Goal: Information Seeking & Learning: Understand process/instructions

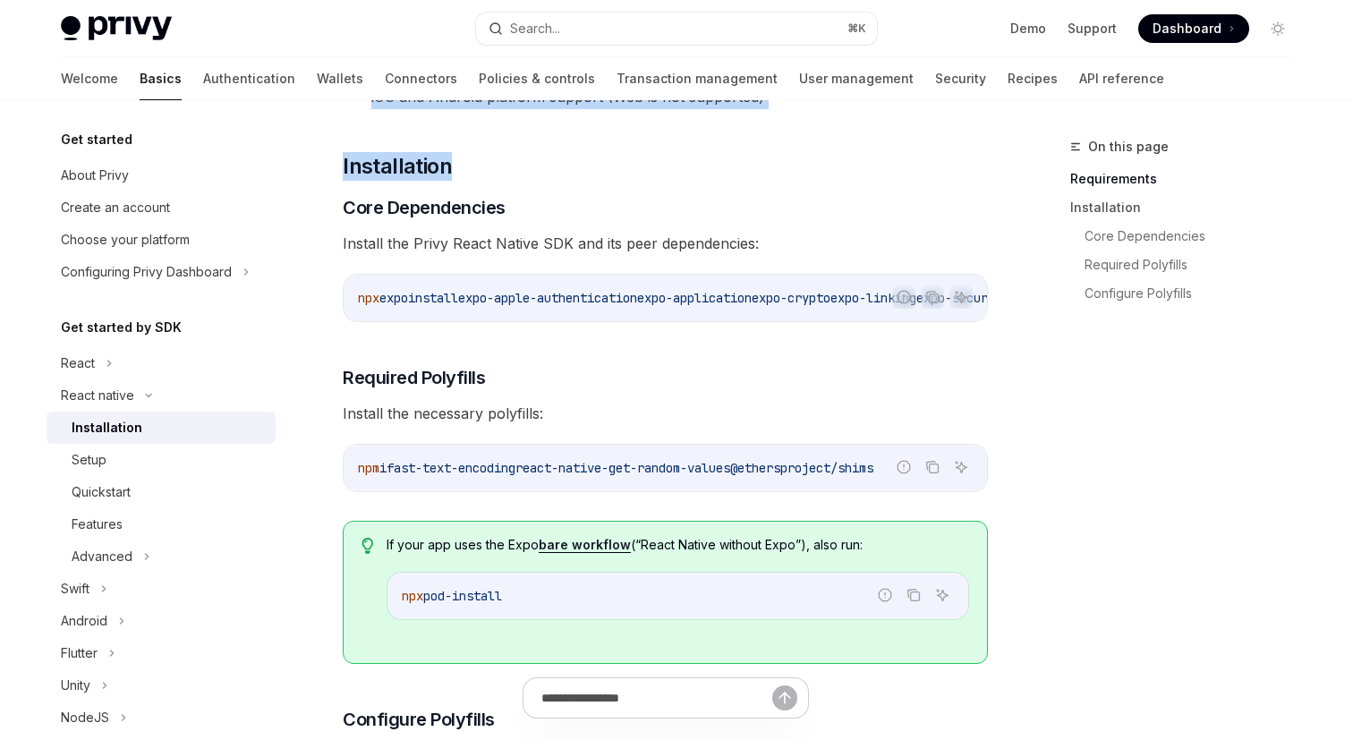
drag, startPoint x: 897, startPoint y: 169, endPoint x: 1041, endPoint y: 342, distance: 224.9
click at [1041, 342] on div "On this page Requirements Installation Core Dependencies Required Polyfills Con…" at bounding box center [1171, 438] width 272 height 604
drag, startPoint x: 1041, startPoint y: 342, endPoint x: 917, endPoint y: 175, distance: 207.3
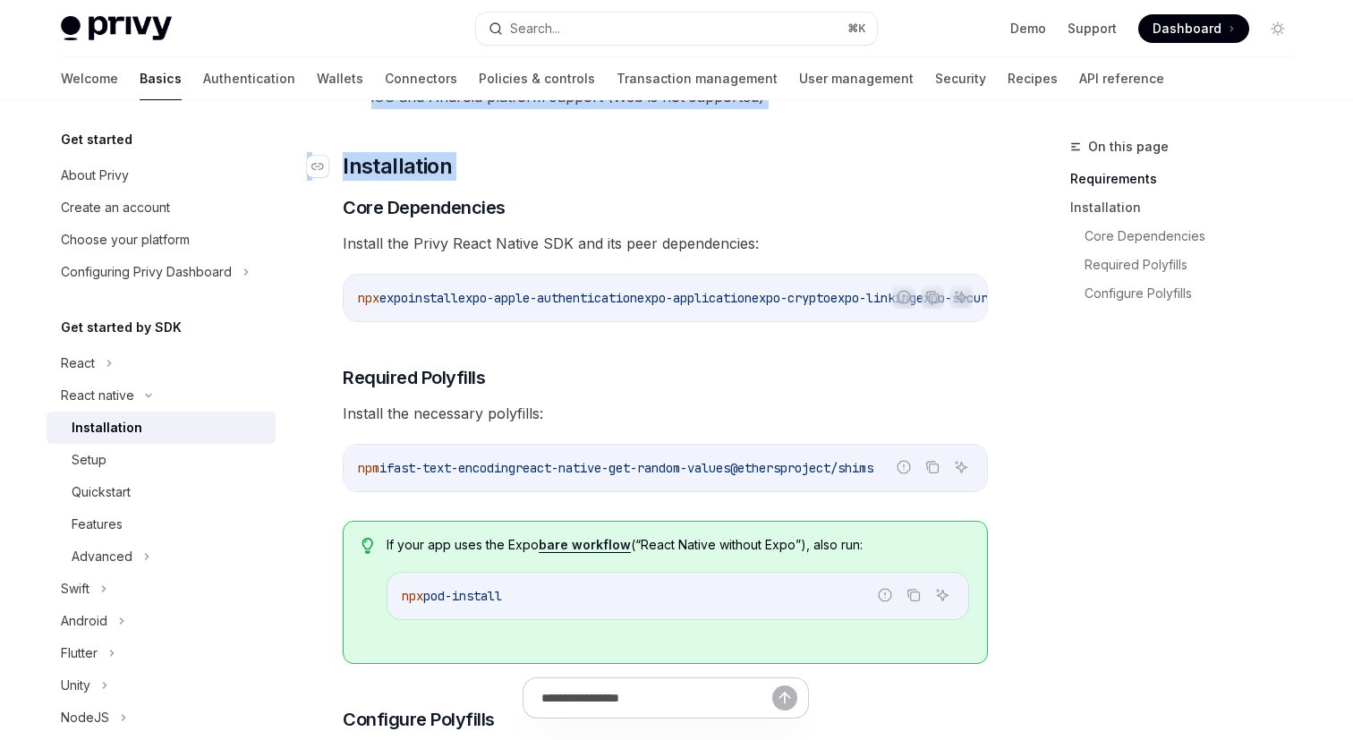
click at [917, 175] on h2 "​ Installation" at bounding box center [665, 166] width 645 height 29
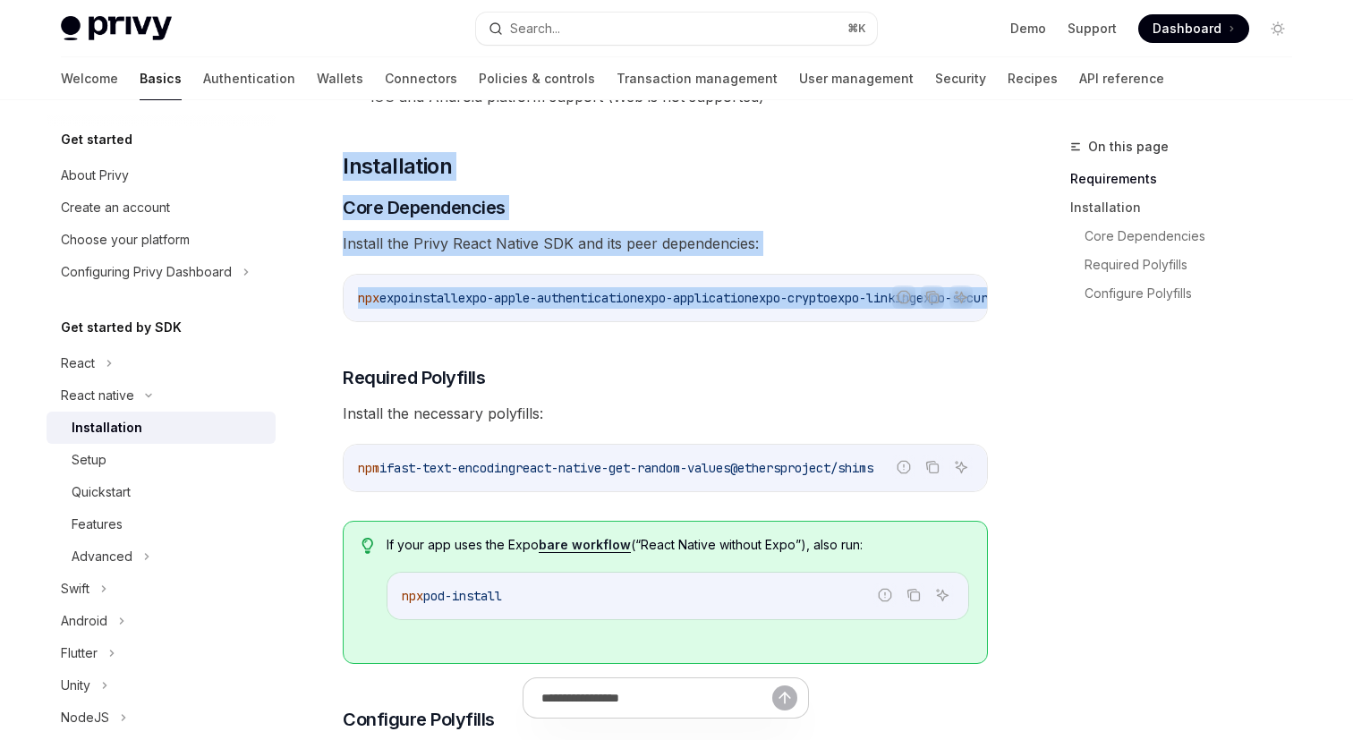
drag, startPoint x: 811, startPoint y: 150, endPoint x: 967, endPoint y: 344, distance: 248.2
drag, startPoint x: 967, startPoint y: 344, endPoint x: 867, endPoint y: 155, distance: 213.4
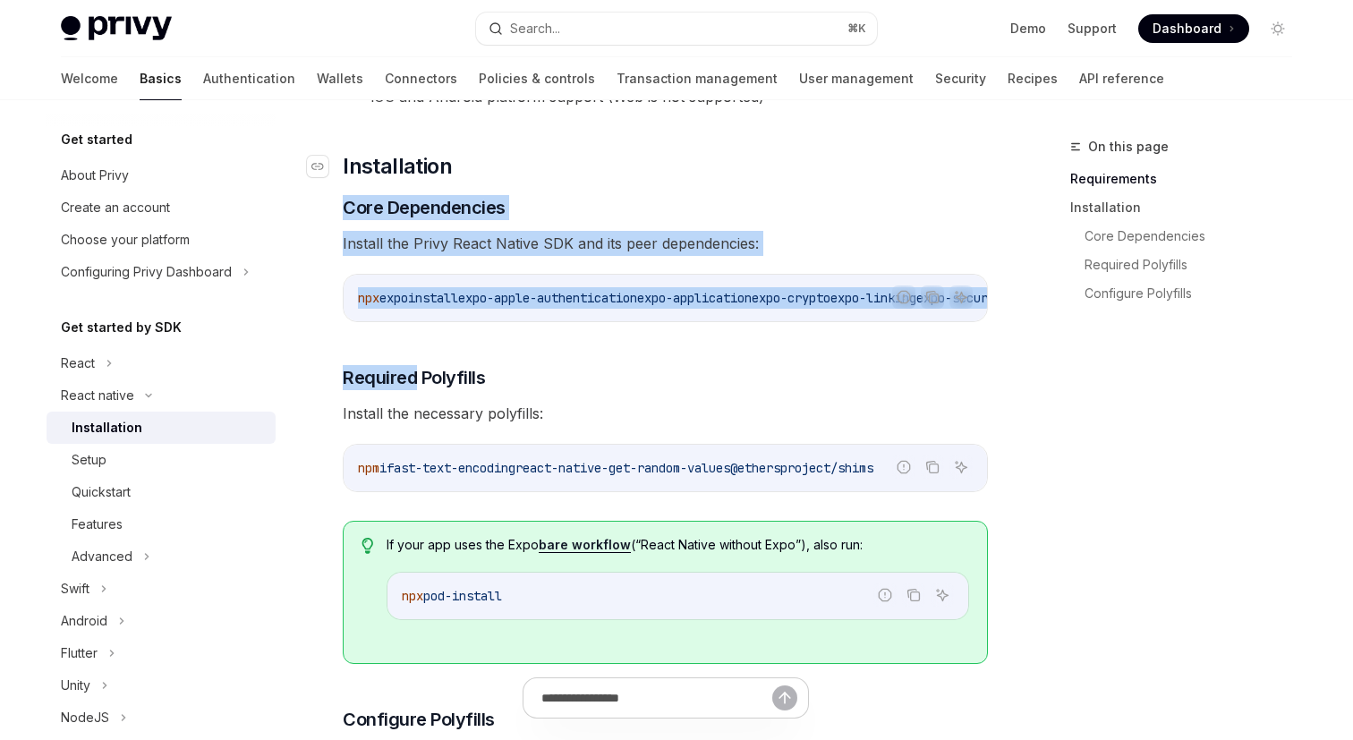
click at [867, 155] on h2 "​ Installation" at bounding box center [665, 166] width 645 height 29
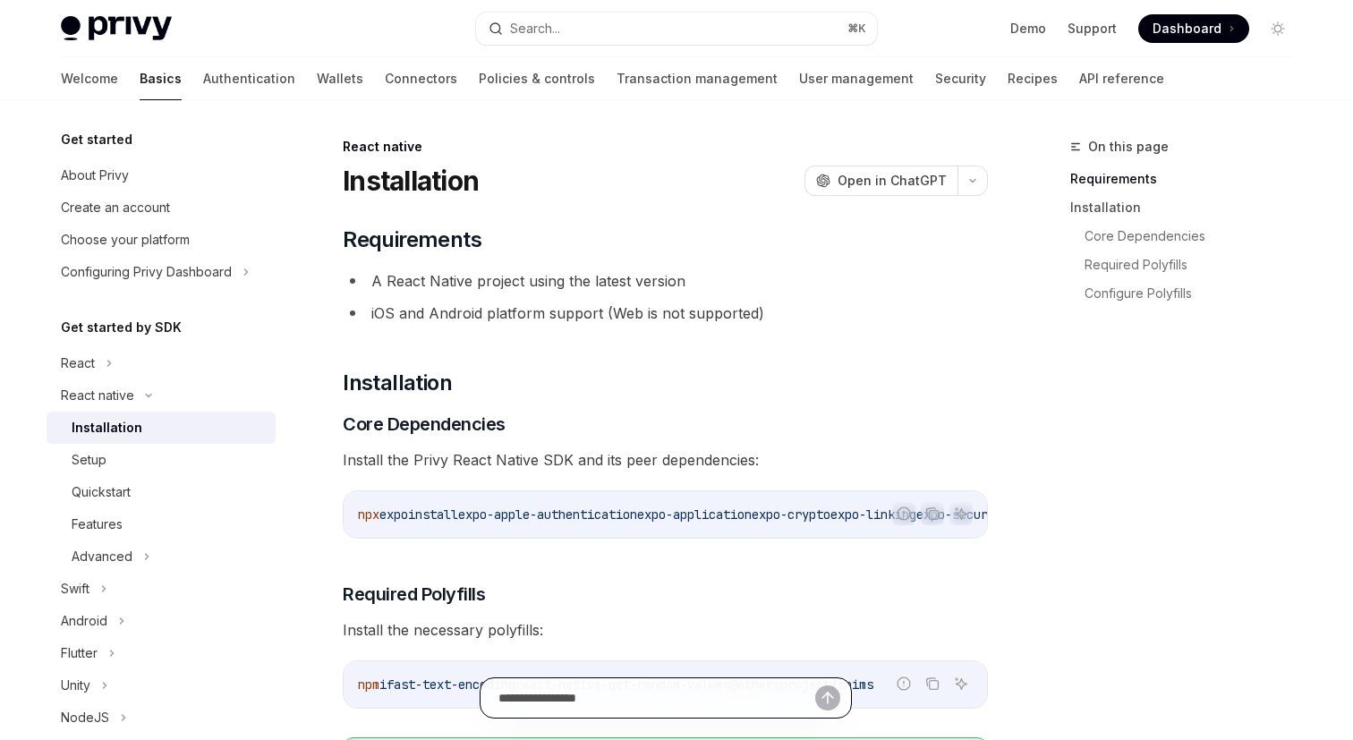
click at [620, 685] on input "text" at bounding box center [657, 697] width 317 height 39
click at [645, 448] on span "Install the Privy React Native SDK and its peer dependencies:" at bounding box center [665, 460] width 645 height 25
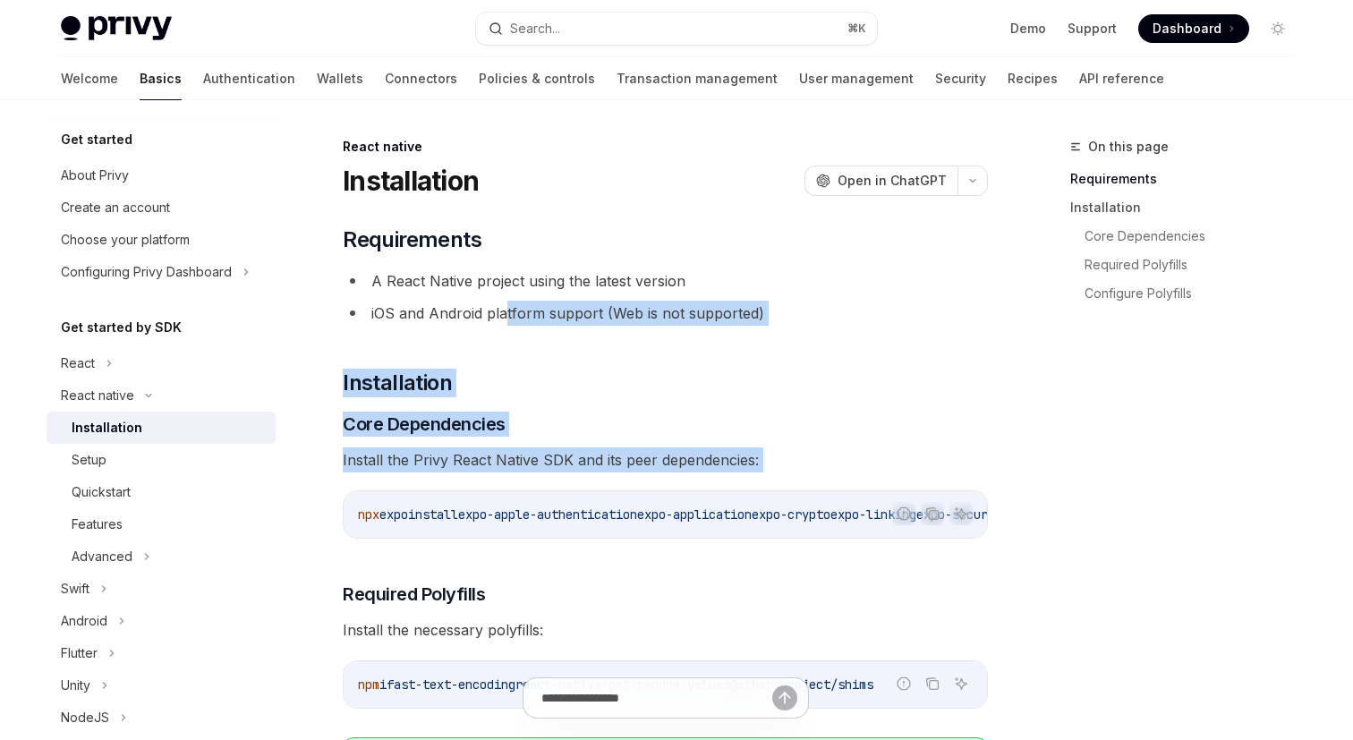
drag, startPoint x: 507, startPoint y: 307, endPoint x: 687, endPoint y: 490, distance: 257.0
click at [687, 490] on div "Report incorrect code Copy Ask AI npx expo install expo-apple-authentication ex…" at bounding box center [665, 514] width 645 height 48
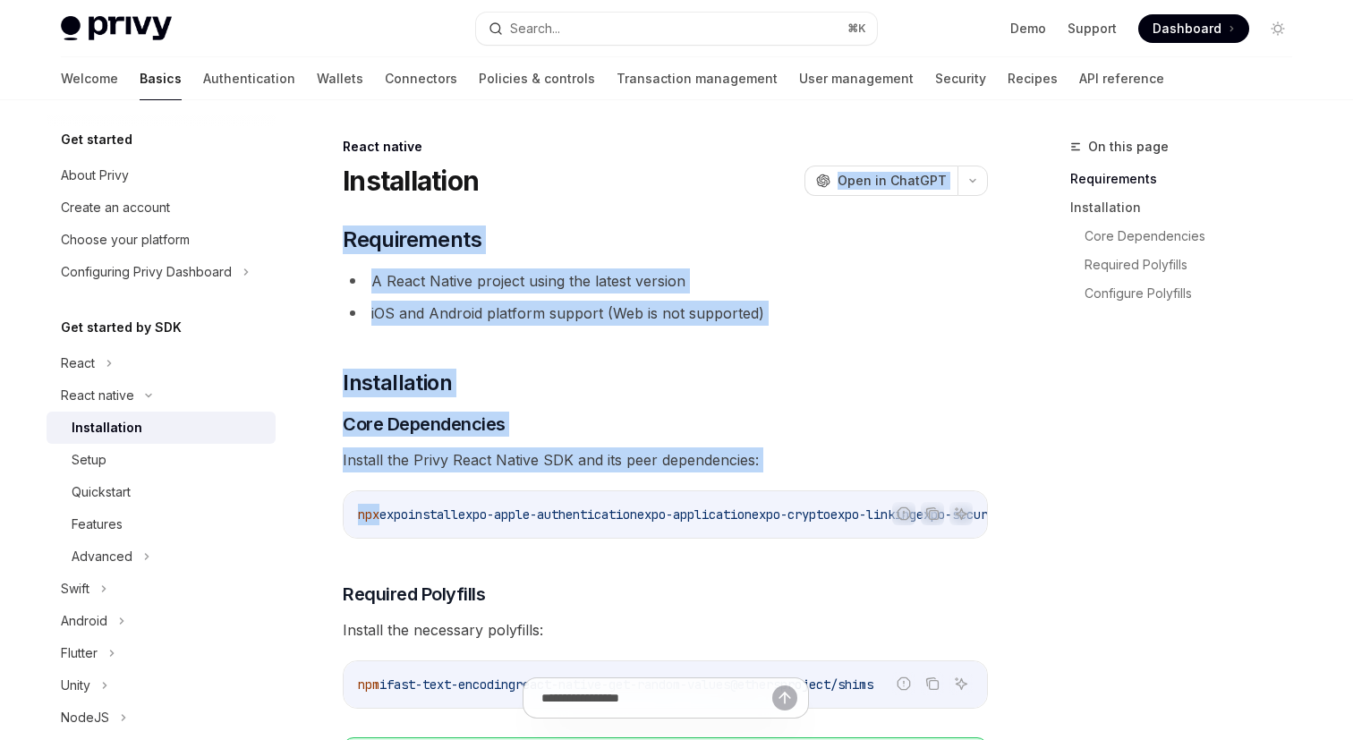
drag, startPoint x: 687, startPoint y: 490, endPoint x: 557, endPoint y: 166, distance: 349.4
click at [557, 166] on div "Installation OpenAI Open in ChatGPT" at bounding box center [665, 181] width 645 height 32
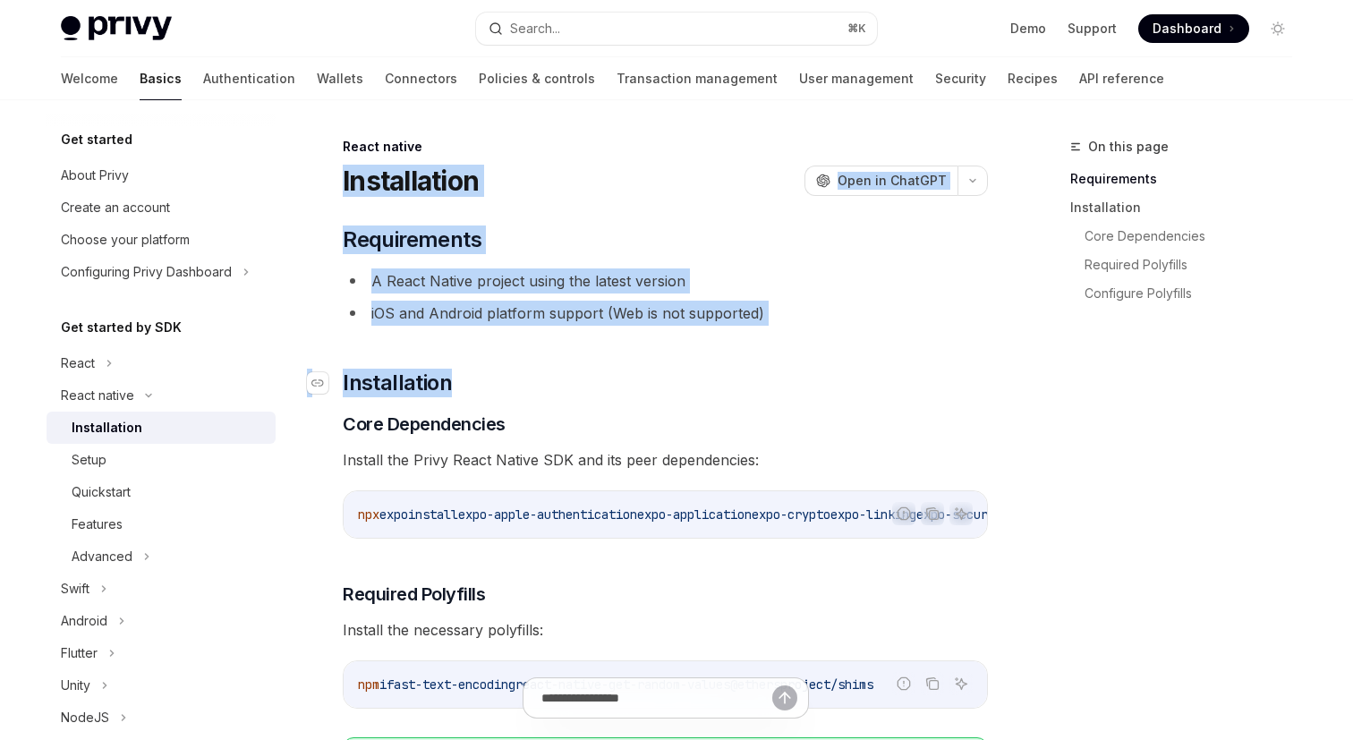
drag, startPoint x: 499, startPoint y: 156, endPoint x: 702, endPoint y: 377, distance: 300.2
click at [702, 377] on h2 "​ Installation" at bounding box center [665, 383] width 645 height 29
drag, startPoint x: 578, startPoint y: 201, endPoint x: 743, endPoint y: 377, distance: 240.6
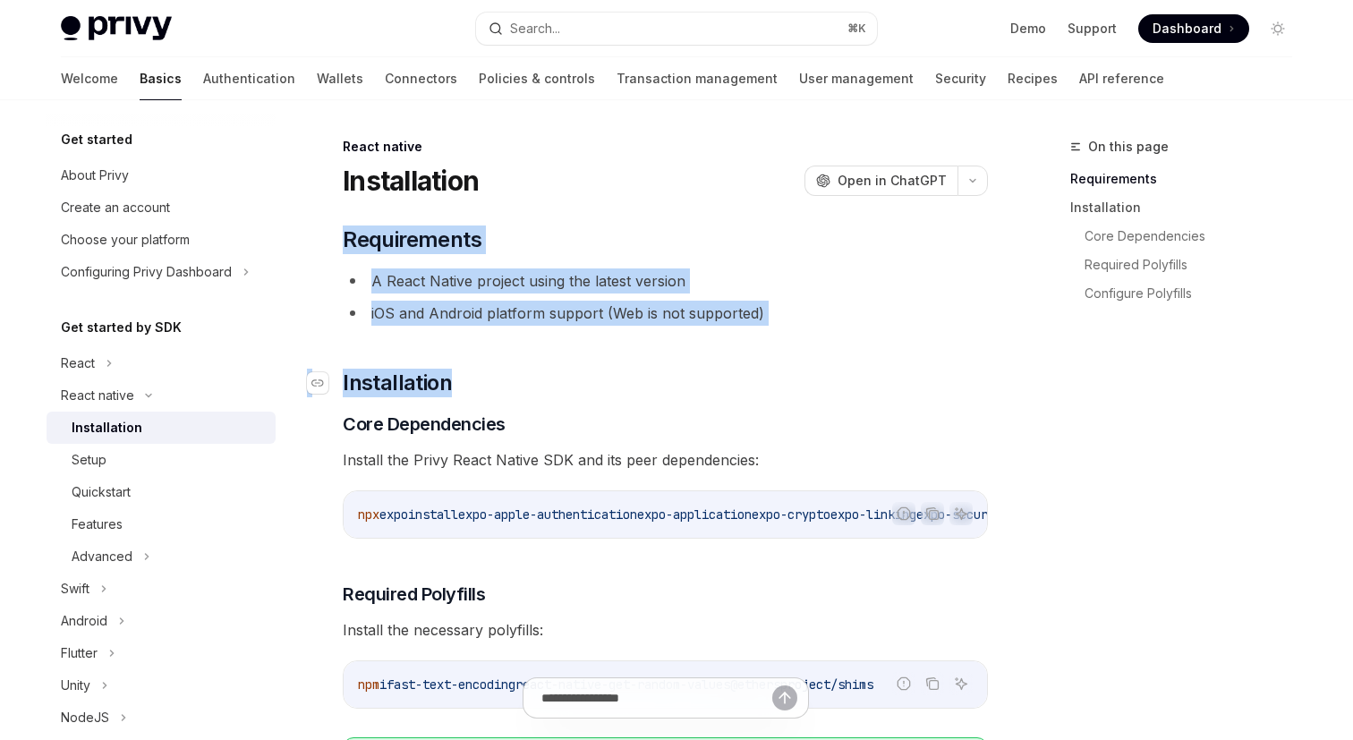
click at [743, 377] on h2 "​ Installation" at bounding box center [665, 383] width 645 height 29
drag, startPoint x: 743, startPoint y: 377, endPoint x: 636, endPoint y: 192, distance: 212.9
click at [636, 192] on div "Installation OpenAI Open in ChatGPT" at bounding box center [665, 181] width 645 height 32
